Goal: Transaction & Acquisition: Book appointment/travel/reservation

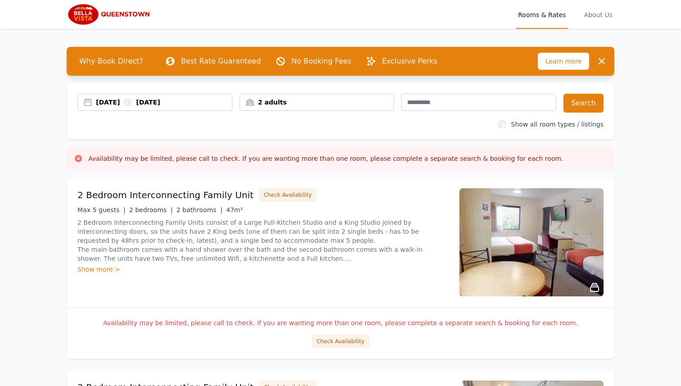
click at [180, 100] on div "[DATE] [DATE]" at bounding box center [164, 102] width 136 height 9
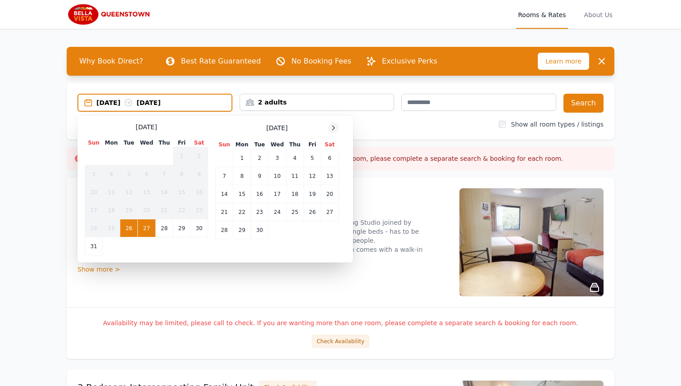
click at [331, 126] on icon at bounding box center [333, 127] width 7 height 7
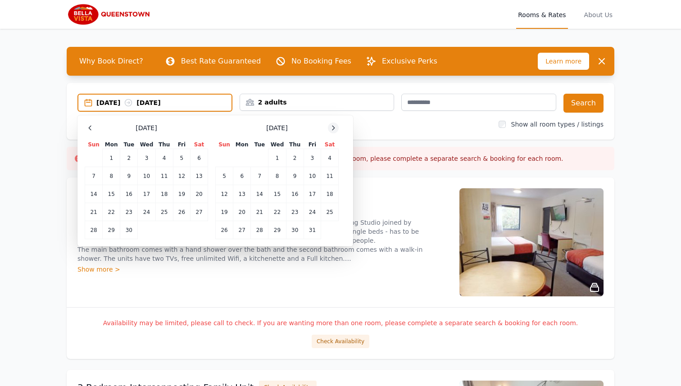
click at [331, 126] on icon at bounding box center [333, 127] width 7 height 7
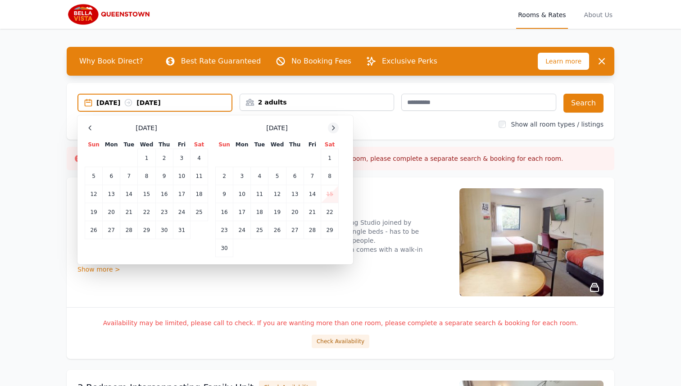
click at [331, 126] on icon at bounding box center [333, 127] width 7 height 7
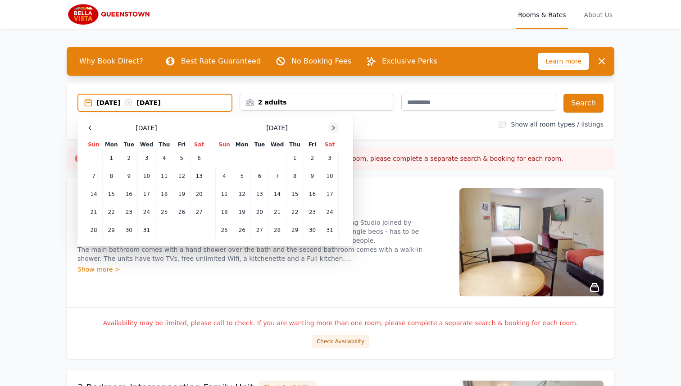
click at [331, 126] on icon at bounding box center [333, 127] width 7 height 7
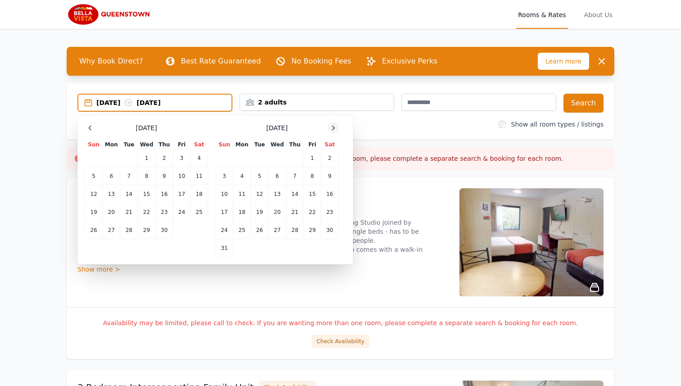
click at [331, 126] on icon at bounding box center [333, 127] width 7 height 7
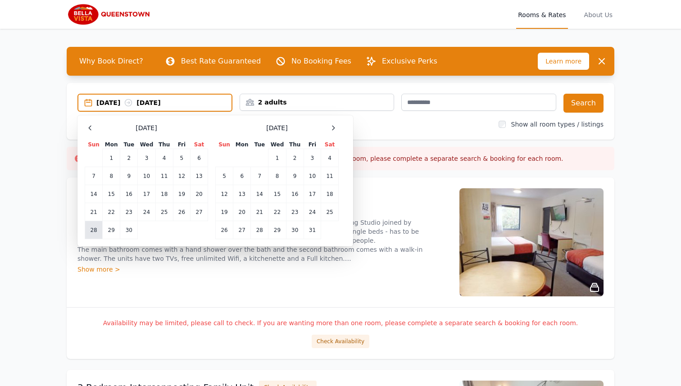
click at [97, 231] on td "28" at bounding box center [94, 230] width 18 height 18
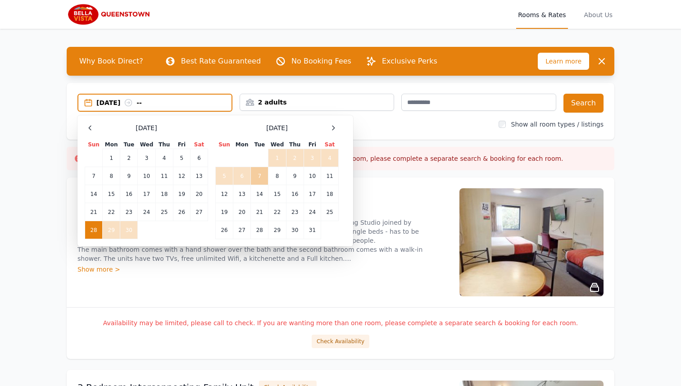
click at [260, 177] on td "7" at bounding box center [260, 176] width 18 height 18
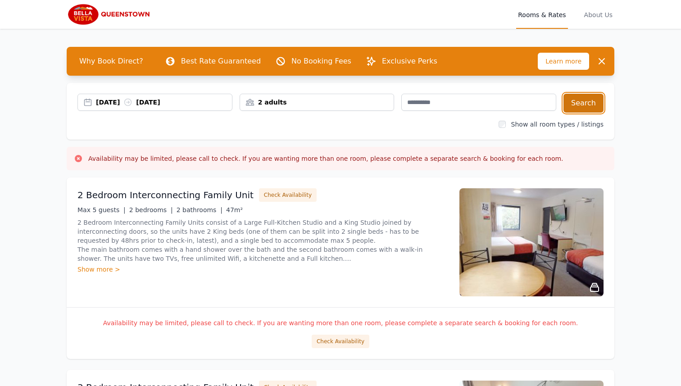
click at [576, 104] on button "Search" at bounding box center [583, 103] width 40 height 19
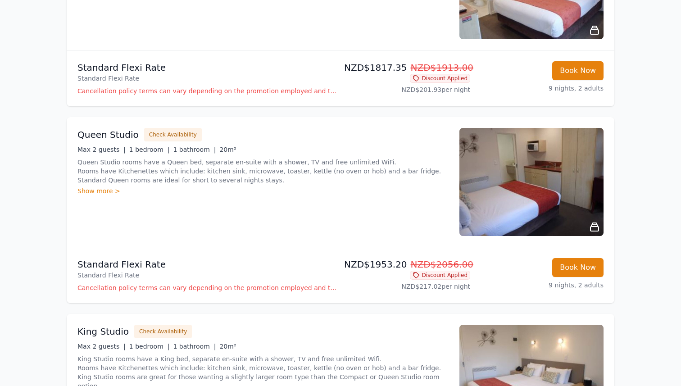
scroll to position [422, 0]
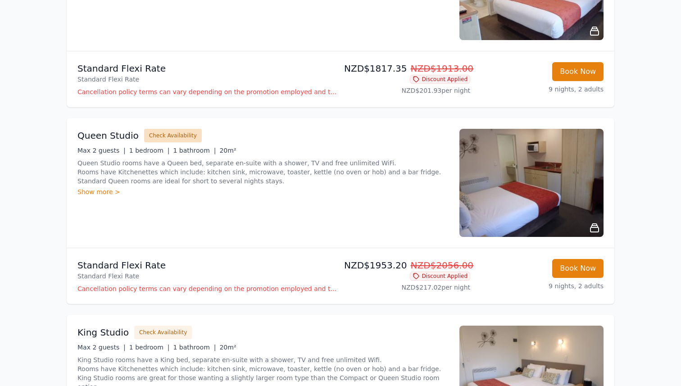
click at [168, 135] on button "Check Availability" at bounding box center [173, 136] width 58 height 14
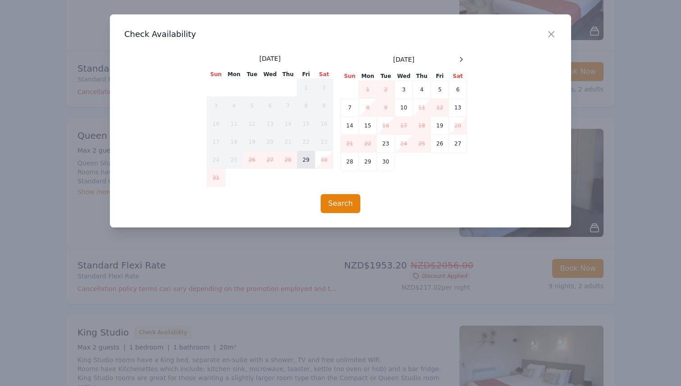
click at [307, 162] on td "29" at bounding box center [306, 160] width 18 height 18
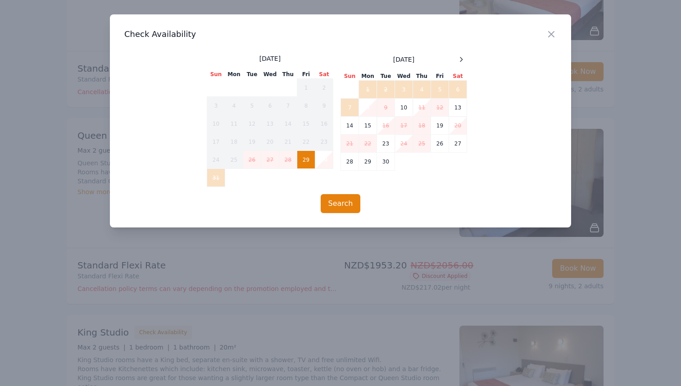
click at [367, 109] on td "8" at bounding box center [368, 108] width 18 height 18
click at [355, 193] on div "Close Check Availability August 2025 Sun Mon Tue Wed Thu Fri Sat 1 2 3 4 5 6 7 …" at bounding box center [340, 120] width 461 height 213
click at [353, 208] on button "Search" at bounding box center [341, 203] width 40 height 19
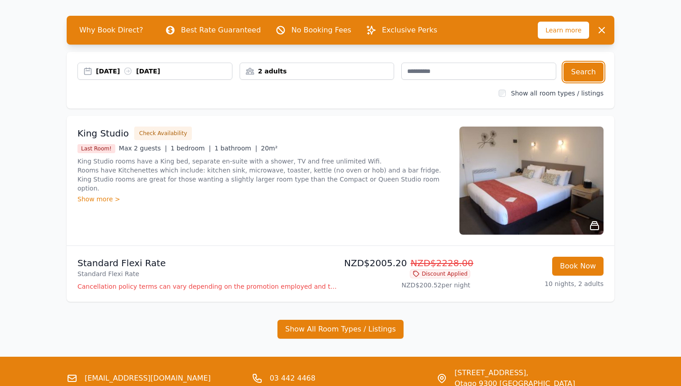
scroll to position [33, 0]
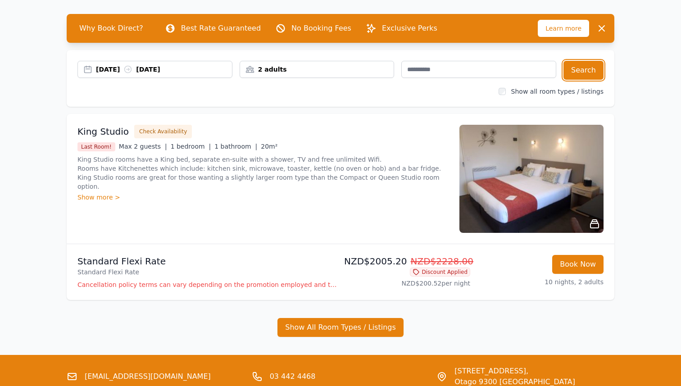
click at [137, 68] on div "29 Aug 2025 08 Sep 2025" at bounding box center [164, 69] width 136 height 9
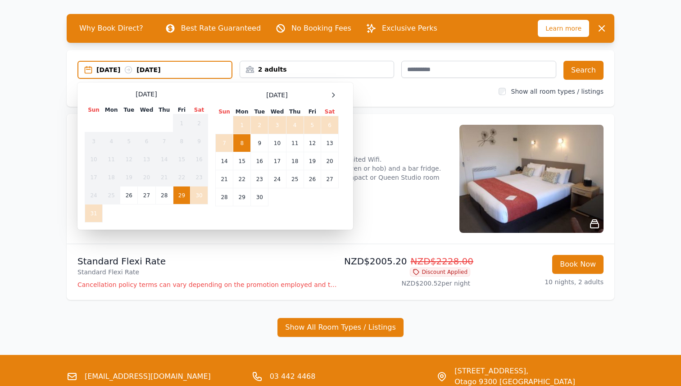
click at [64, 78] on div "Why Book Direct? Best Rate Guaranteed No Booking Fees Exclusive Perks Learn mor…" at bounding box center [340, 175] width 576 height 359
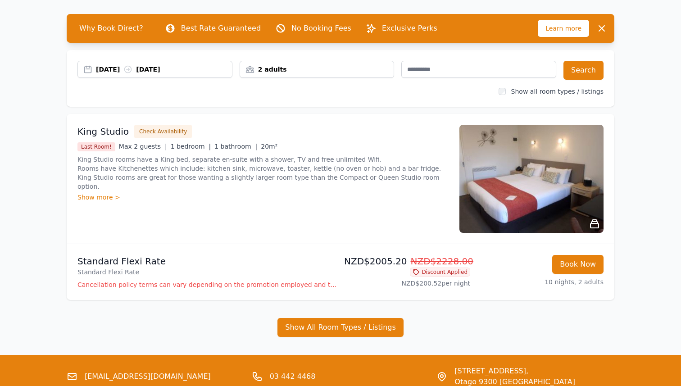
click at [136, 68] on div "29 Aug 2025 08 Sep 2025" at bounding box center [164, 69] width 136 height 9
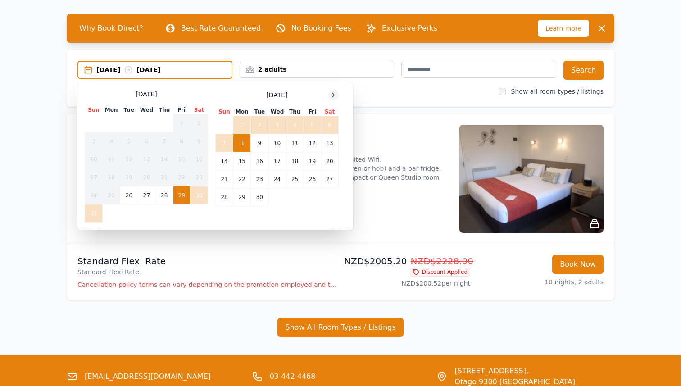
click at [335, 95] on icon at bounding box center [333, 94] width 7 height 7
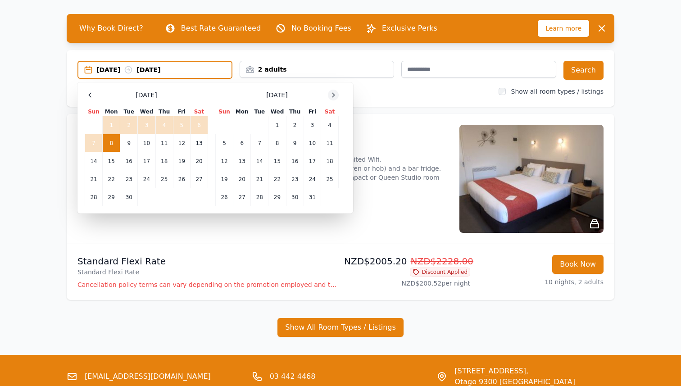
click at [335, 95] on icon at bounding box center [333, 94] width 7 height 7
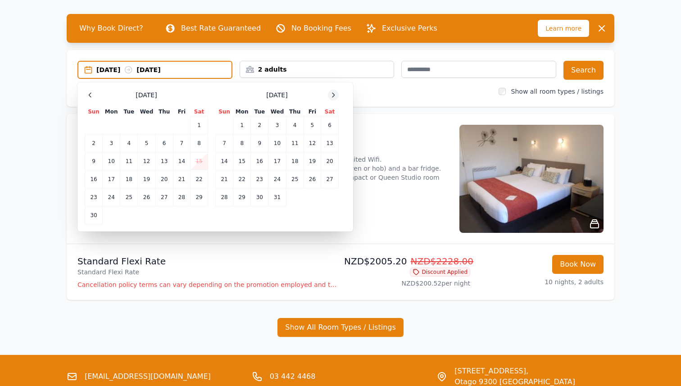
click at [335, 95] on icon at bounding box center [333, 94] width 7 height 7
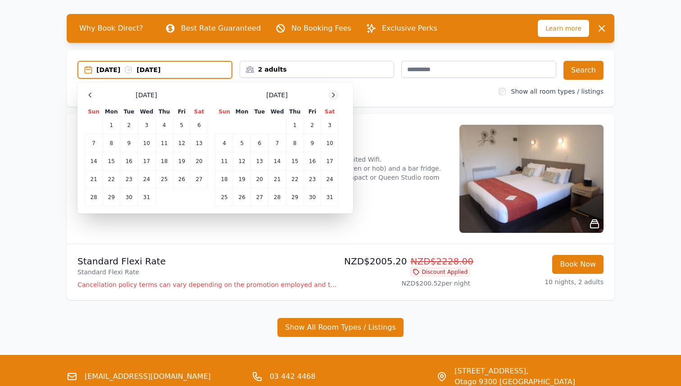
click at [335, 95] on icon at bounding box center [333, 94] width 7 height 7
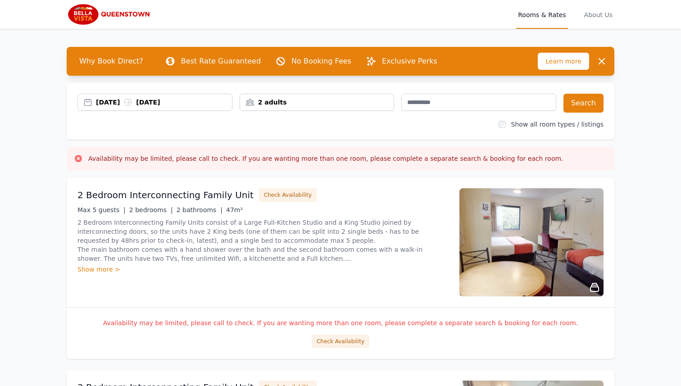
click at [132, 99] on div "[DATE] [DATE]" at bounding box center [164, 102] width 136 height 9
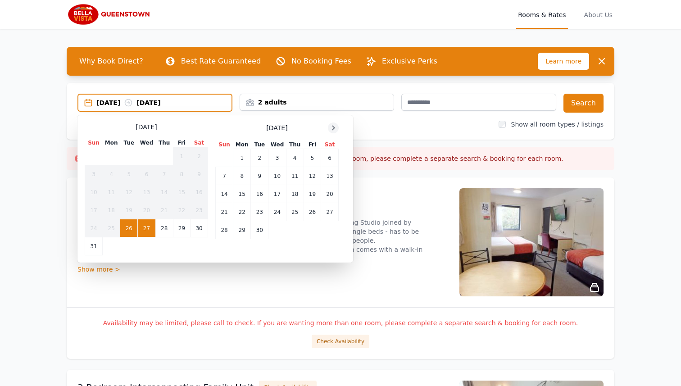
click at [332, 131] on icon at bounding box center [333, 127] width 7 height 7
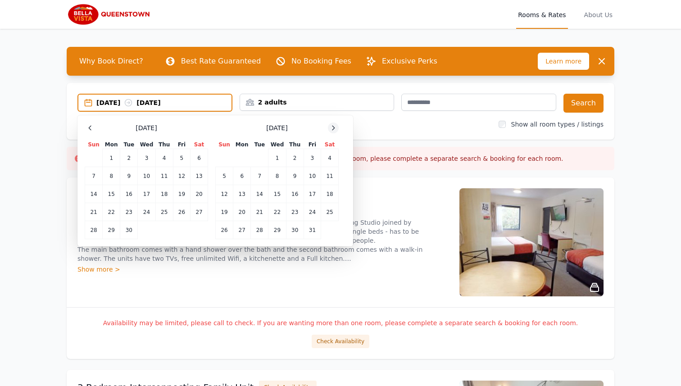
click at [332, 131] on icon at bounding box center [333, 127] width 7 height 7
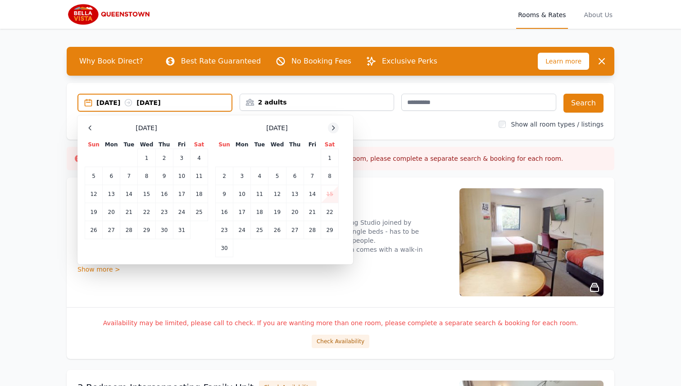
click at [332, 131] on icon at bounding box center [333, 127] width 7 height 7
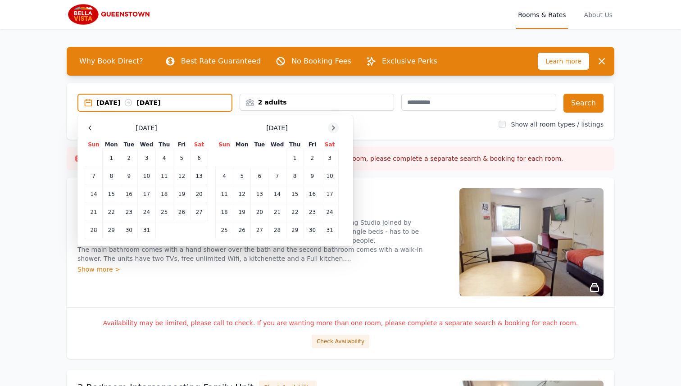
click at [332, 131] on icon at bounding box center [333, 127] width 7 height 7
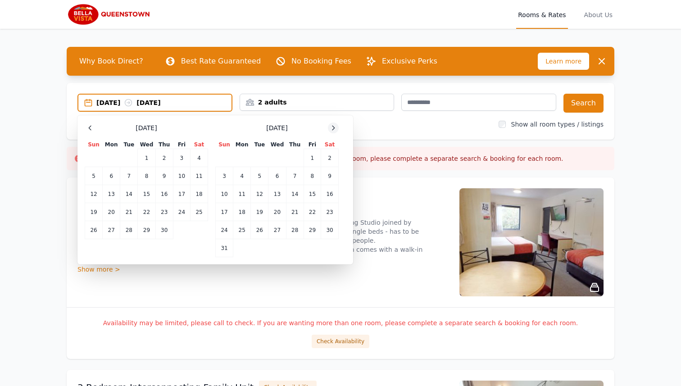
click at [332, 131] on icon at bounding box center [333, 127] width 7 height 7
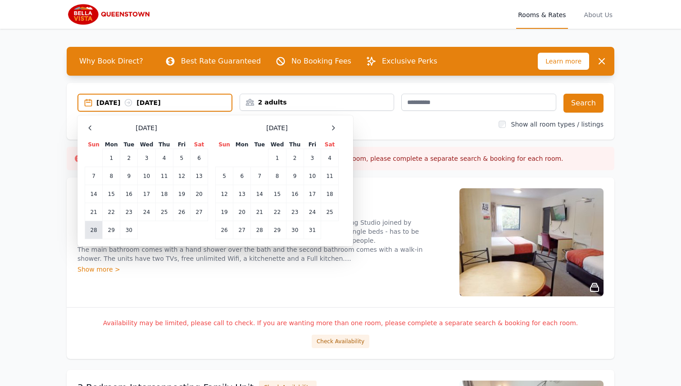
click at [92, 229] on td "28" at bounding box center [94, 230] width 18 height 18
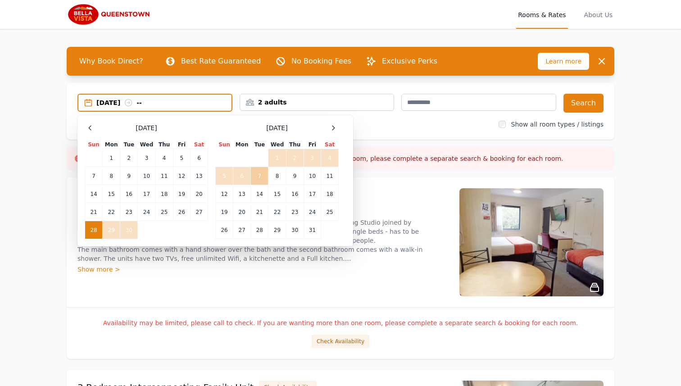
click at [263, 178] on td "7" at bounding box center [260, 176] width 18 height 18
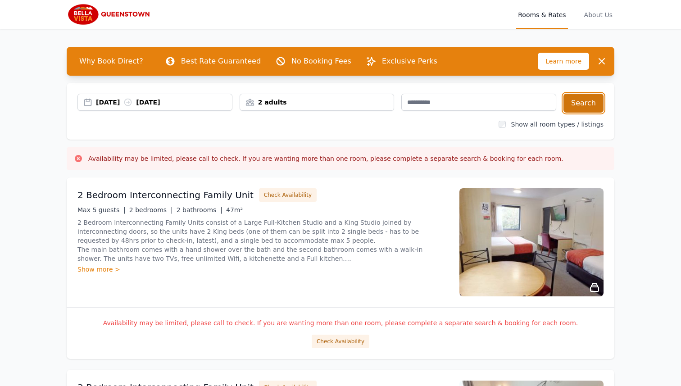
click at [589, 104] on button "Search" at bounding box center [583, 103] width 40 height 19
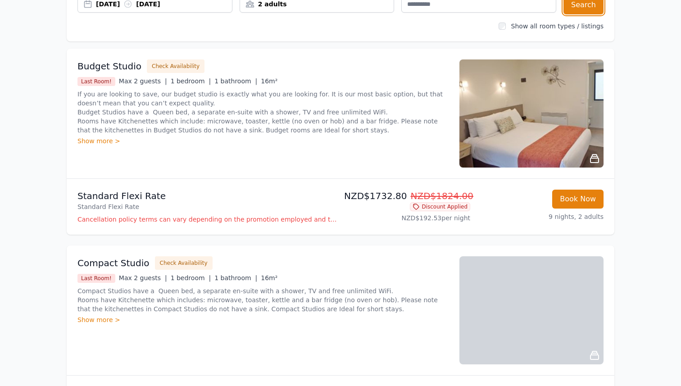
scroll to position [96, 0]
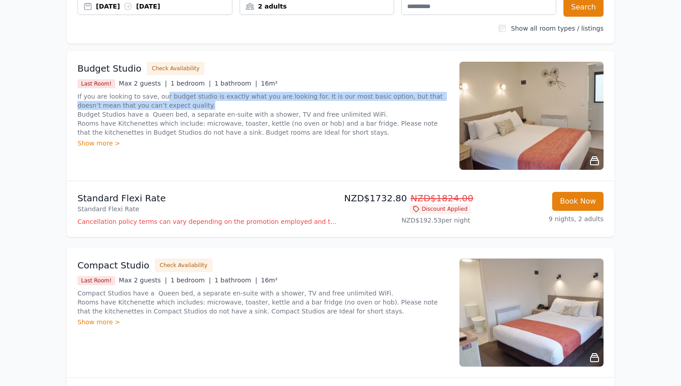
drag, startPoint x: 161, startPoint y: 97, endPoint x: 195, endPoint y: 104, distance: 34.0
click at [195, 104] on p "If you are looking to save, our budget studio is exactly what you are looking f…" at bounding box center [262, 114] width 371 height 45
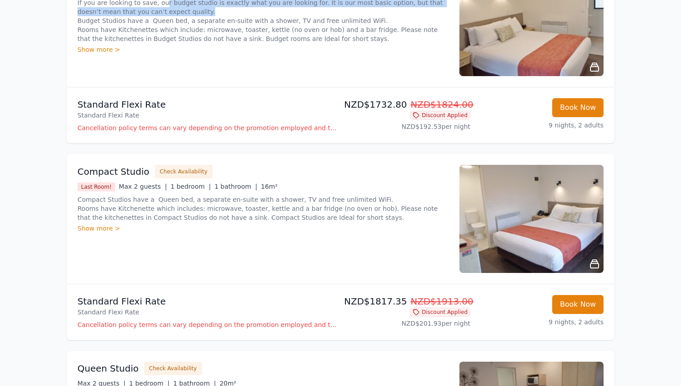
scroll to position [190, 0]
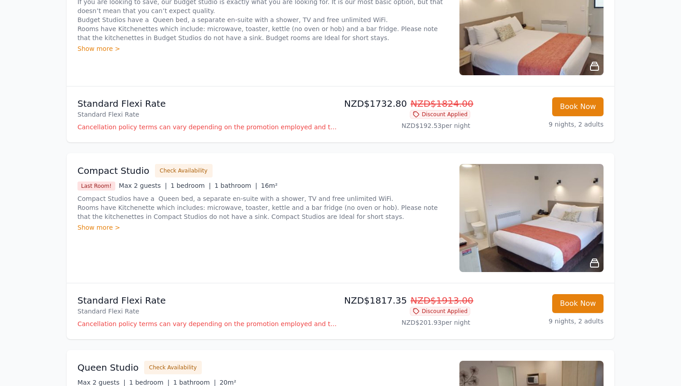
click at [197, 104] on p "Standard Flexi Rate" at bounding box center [206, 103] width 259 height 13
click at [249, 129] on p "Cancellation policy terms can vary depending on the promotion employed and the …" at bounding box center [206, 126] width 259 height 9
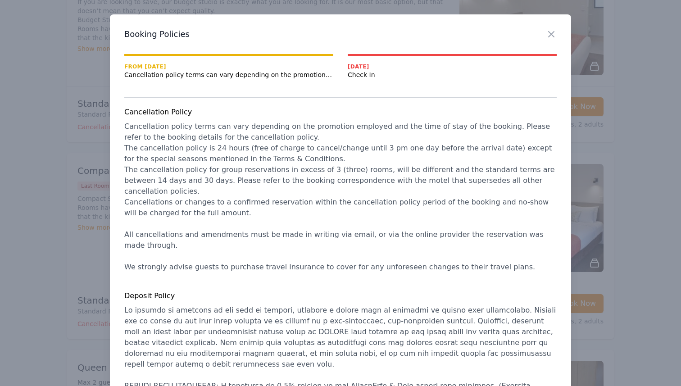
drag, startPoint x: 243, startPoint y: 148, endPoint x: 379, endPoint y: 148, distance: 136.4
click at [379, 148] on span "Cancellation policy terms can vary depending on the promotion employed and the …" at bounding box center [340, 196] width 433 height 149
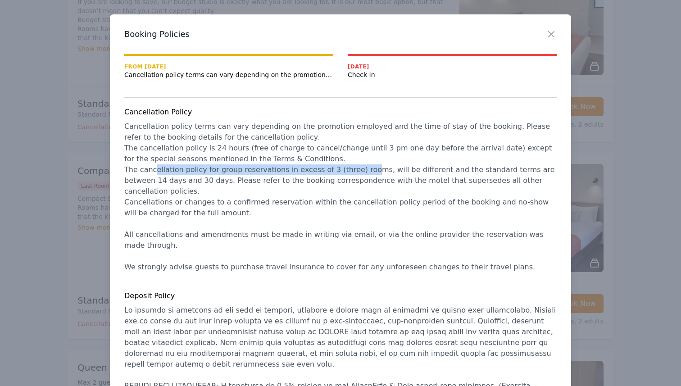
drag, startPoint x: 154, startPoint y: 169, endPoint x: 357, endPoint y: 171, distance: 203.5
click at [357, 171] on span "Cancellation policy terms can vary depending on the promotion employed and the …" at bounding box center [340, 196] width 433 height 149
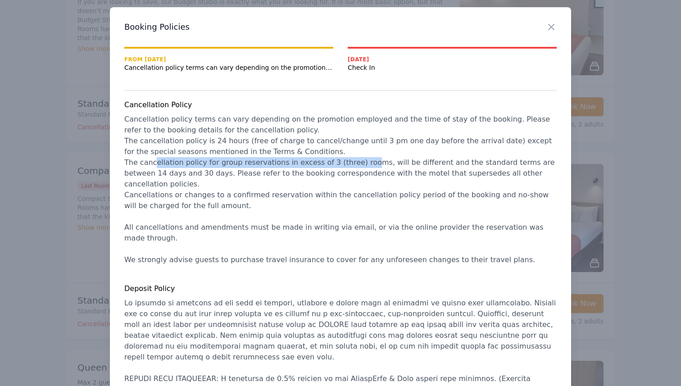
scroll to position [12, 0]
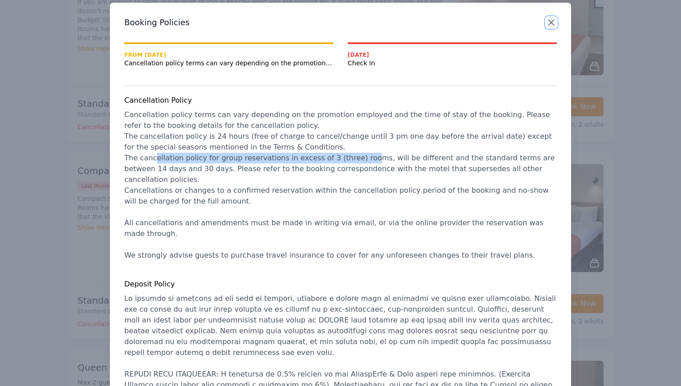
click at [549, 22] on icon "button" at bounding box center [551, 22] width 11 height 11
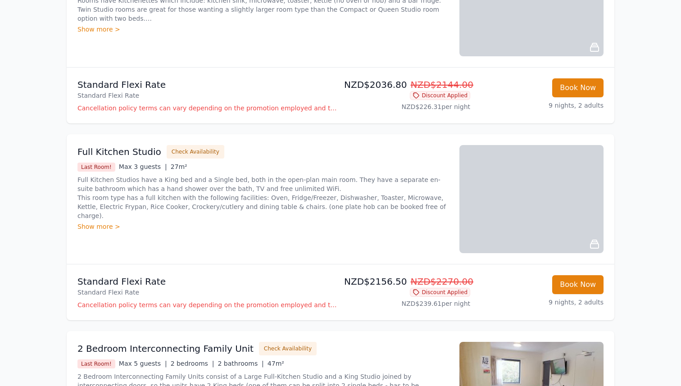
scroll to position [998, 0]
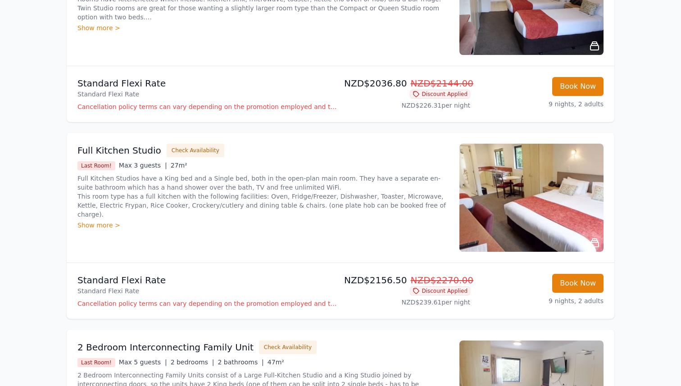
click at [102, 221] on div "Show more >" at bounding box center [262, 225] width 371 height 9
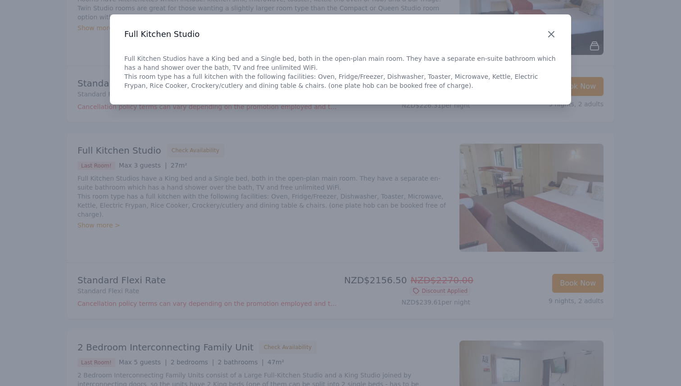
click at [549, 39] on icon "button" at bounding box center [551, 34] width 11 height 11
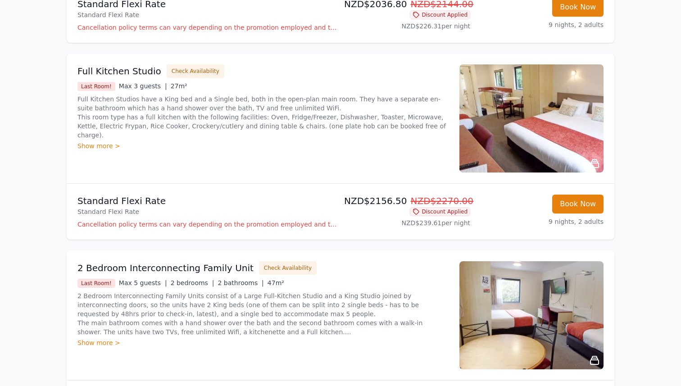
scroll to position [1078, 0]
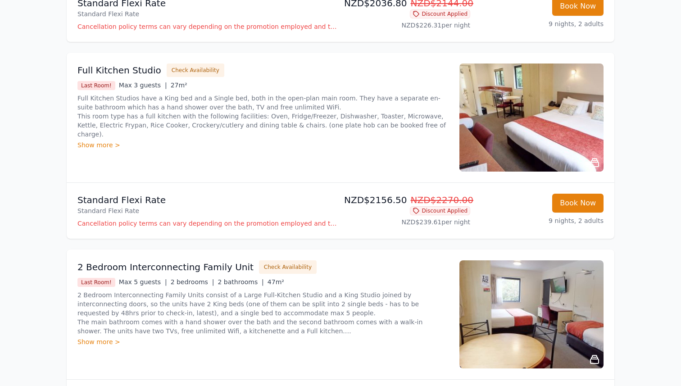
click at [525, 109] on img at bounding box center [531, 117] width 144 height 108
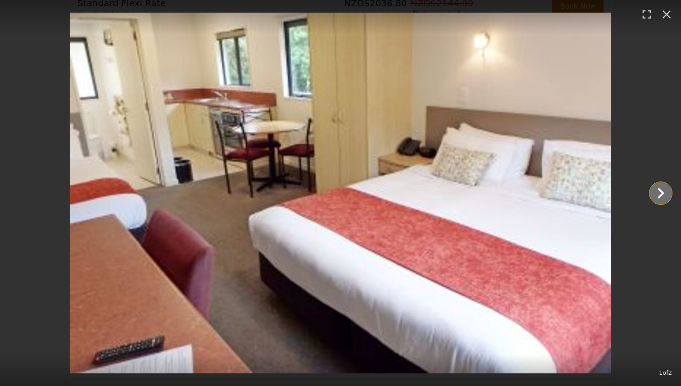
click at [656, 188] on icon "Show slide 2 of 2" at bounding box center [661, 193] width 22 height 22
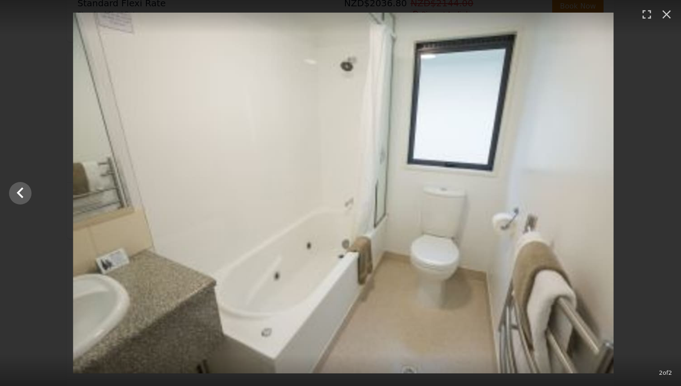
click at [661, 193] on div at bounding box center [343, 193] width 681 height 361
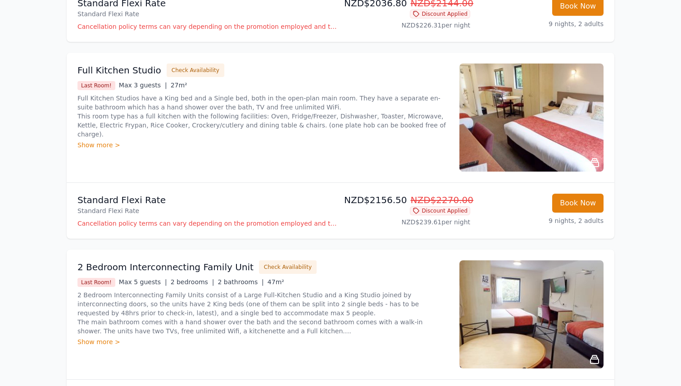
click at [503, 129] on img at bounding box center [531, 117] width 144 height 108
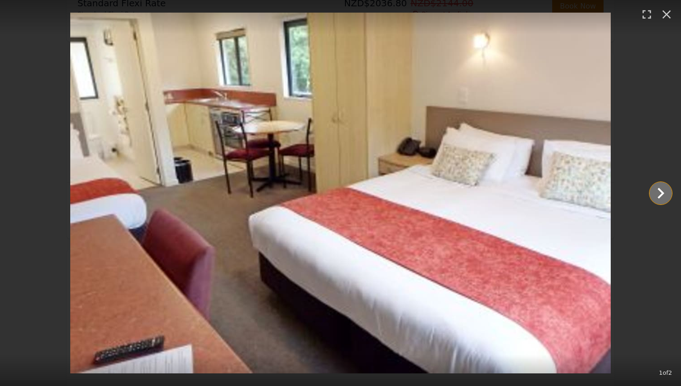
click at [662, 191] on icon "Show slide 2 of 2" at bounding box center [660, 193] width 7 height 11
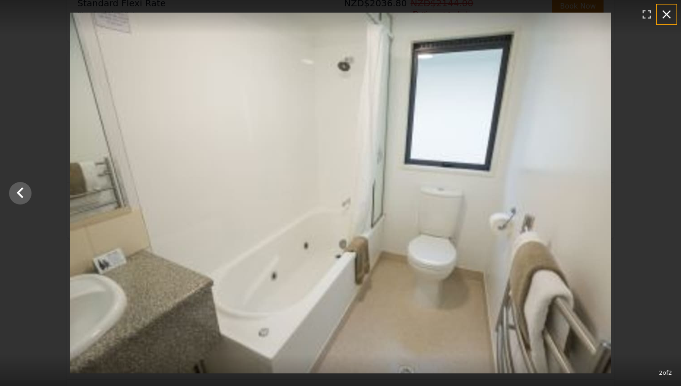
click at [666, 16] on icon "button" at bounding box center [666, 14] width 14 height 14
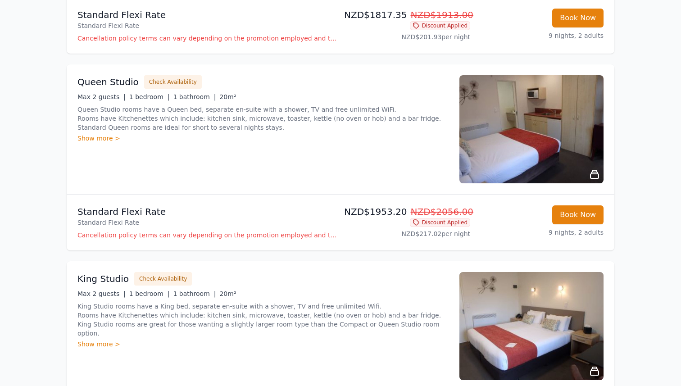
scroll to position [472, 0]
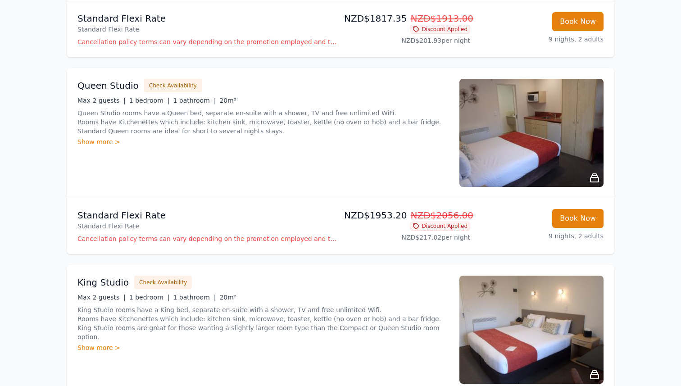
click at [511, 147] on img at bounding box center [531, 133] width 144 height 108
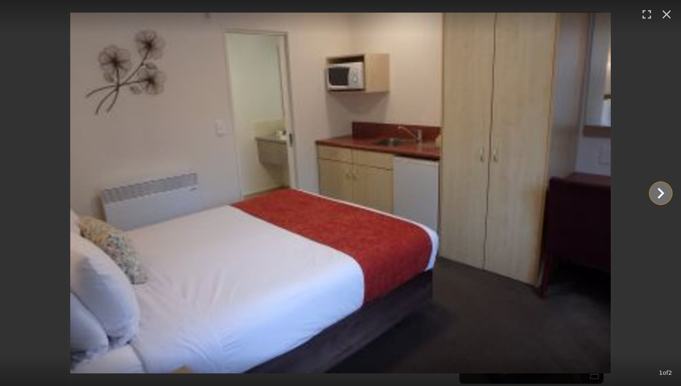
click at [658, 195] on icon "Show slide 2 of 2" at bounding box center [661, 193] width 22 height 22
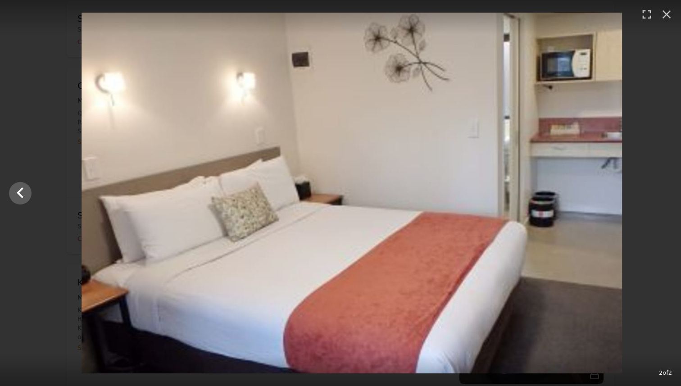
click at [658, 195] on div at bounding box center [351, 193] width 681 height 361
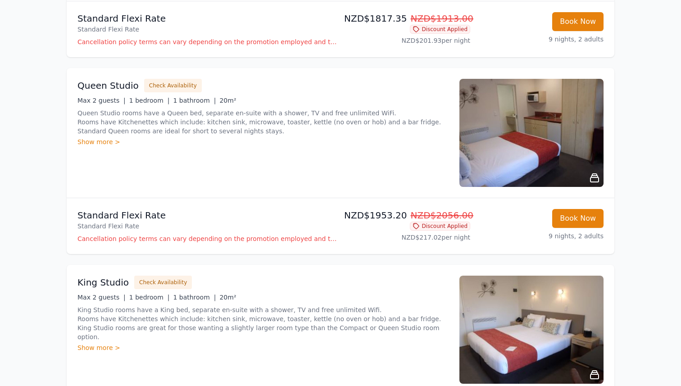
click at [574, 143] on img at bounding box center [531, 133] width 144 height 108
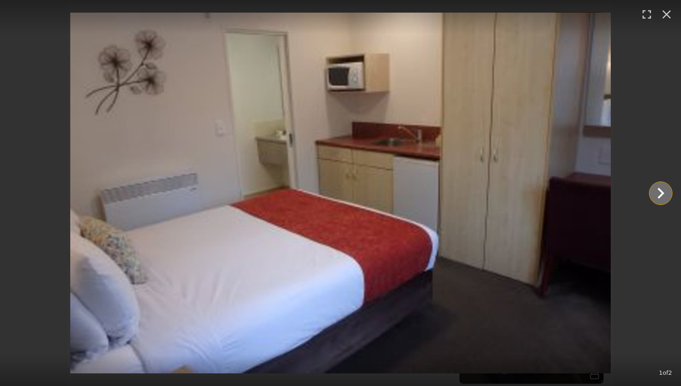
click at [665, 190] on icon "Show slide 2 of 2" at bounding box center [661, 193] width 22 height 22
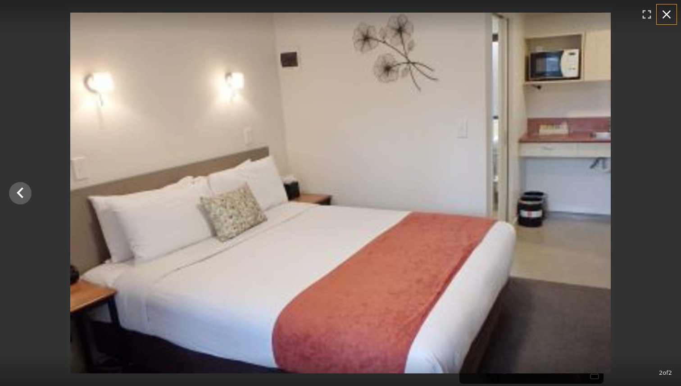
click at [665, 17] on icon "button" at bounding box center [666, 14] width 14 height 14
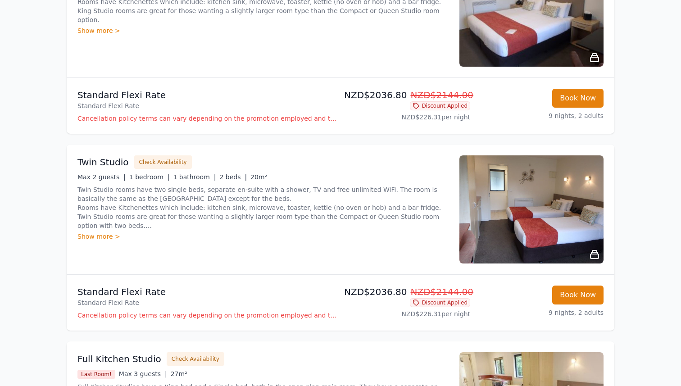
scroll to position [789, 0]
